Goal: Find contact information: Find contact information

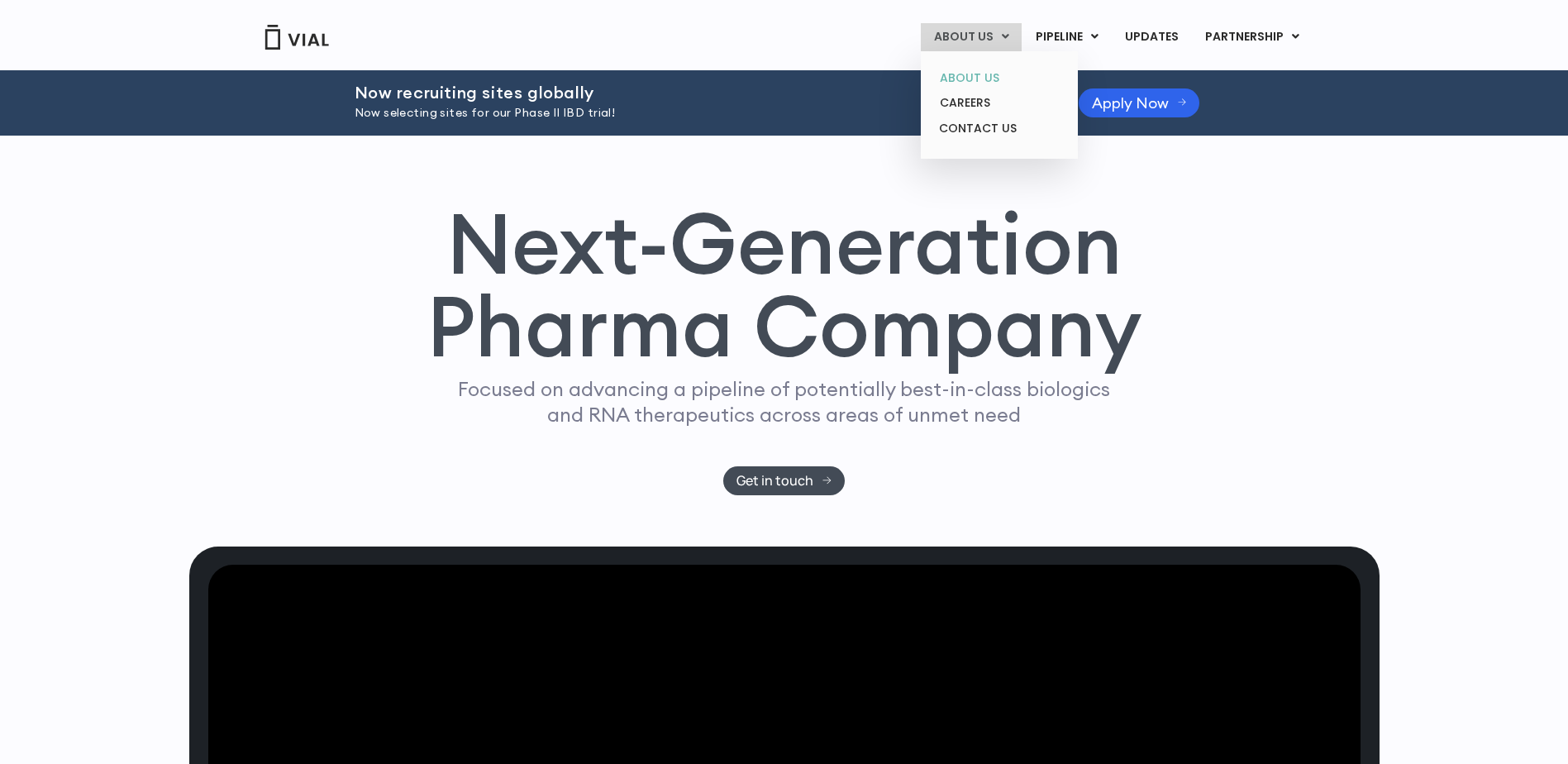
click at [996, 76] on link "ABOUT US" at bounding box center [999, 78] width 145 height 26
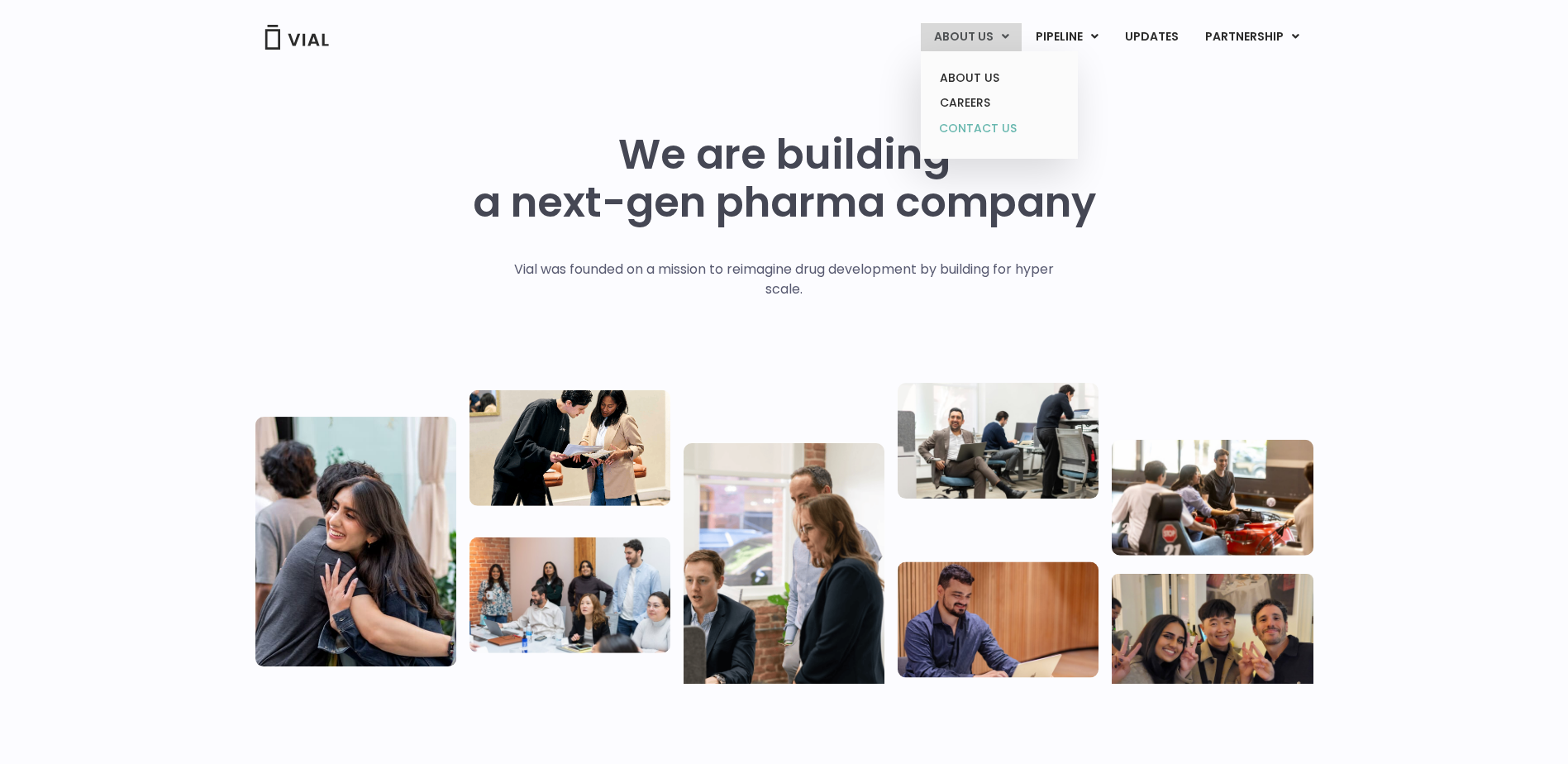
click at [1004, 125] on link "CONTACT US" at bounding box center [999, 128] width 145 height 27
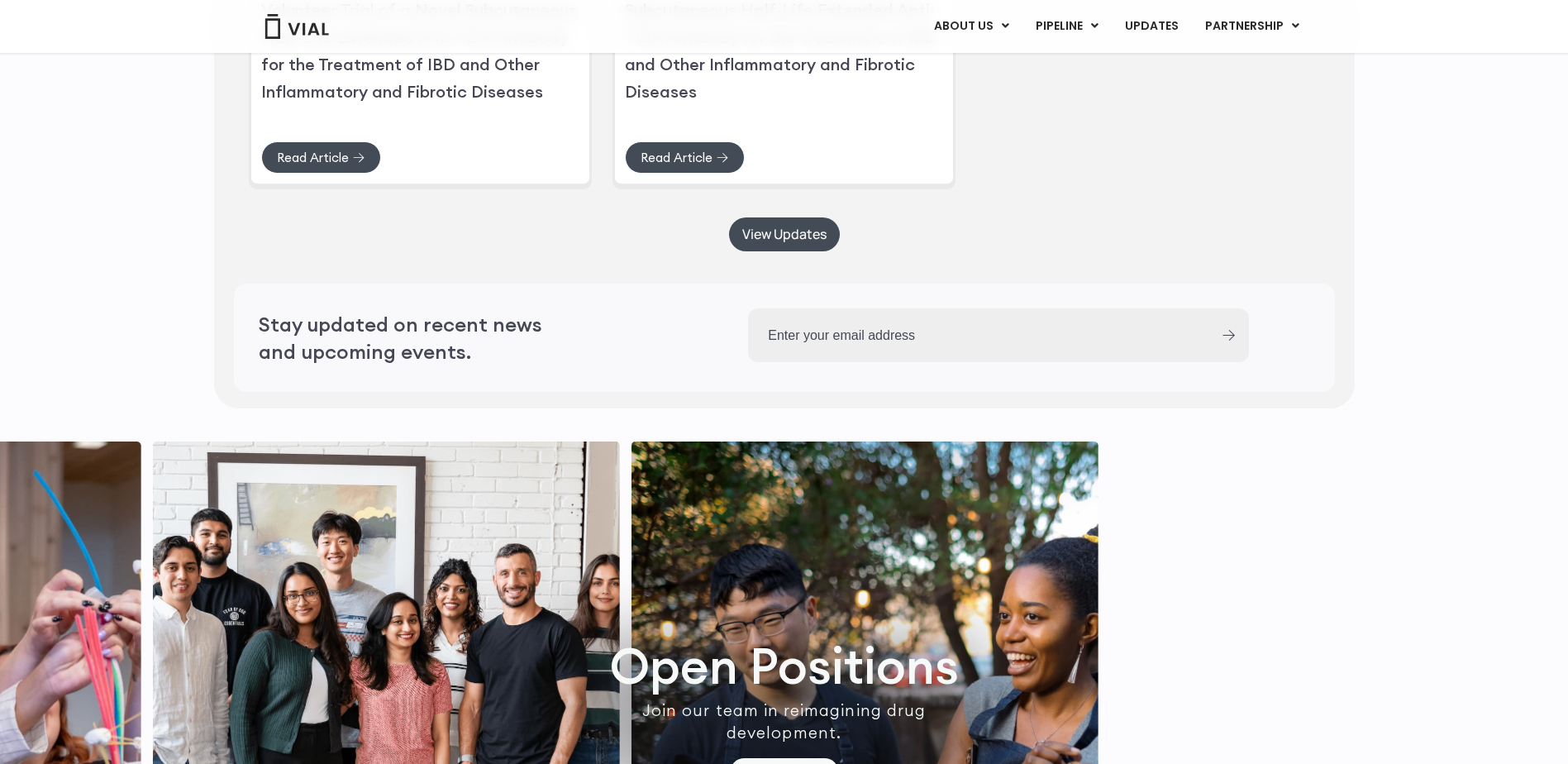
scroll to position [4674, 0]
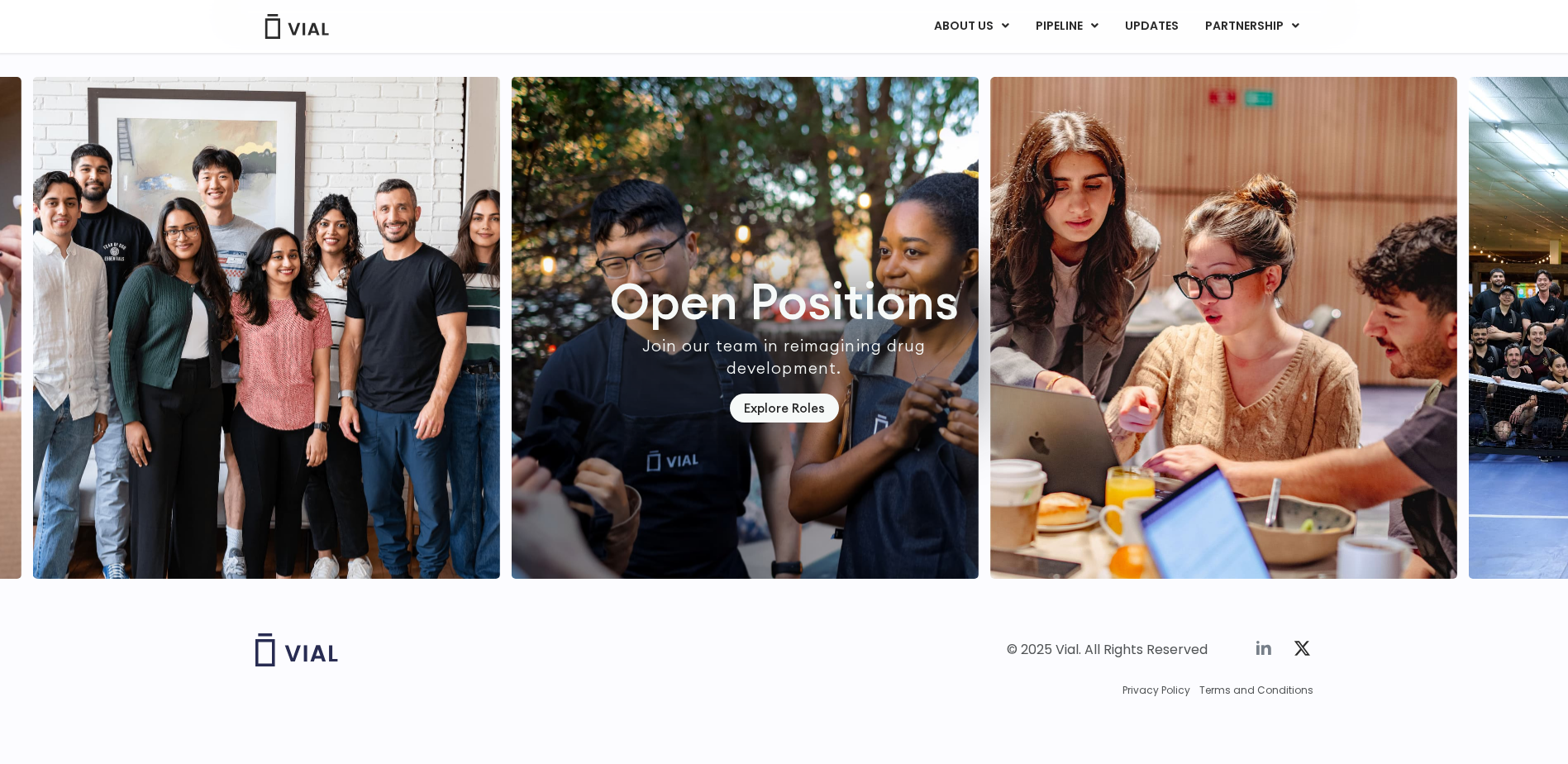
click at [1258, 652] on icon at bounding box center [1263, 648] width 15 height 14
